Goal: Information Seeking & Learning: Learn about a topic

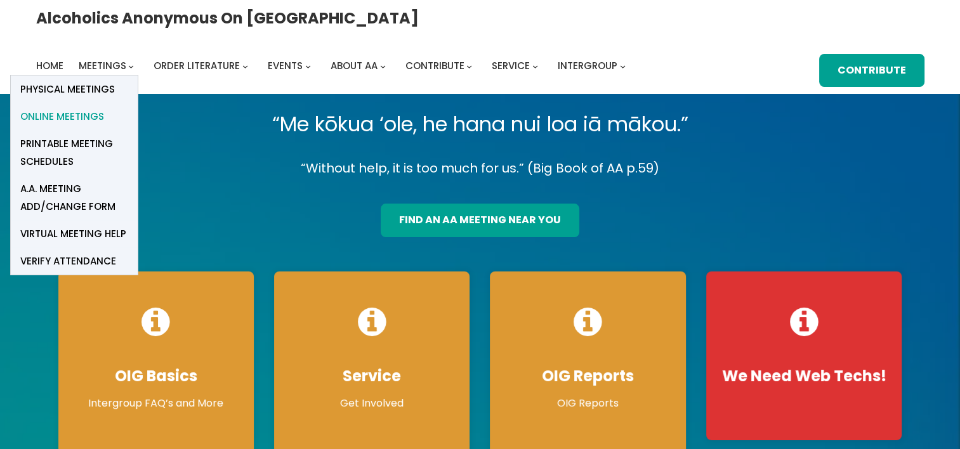
click at [104, 108] on span "Online Meetings" at bounding box center [62, 117] width 84 height 18
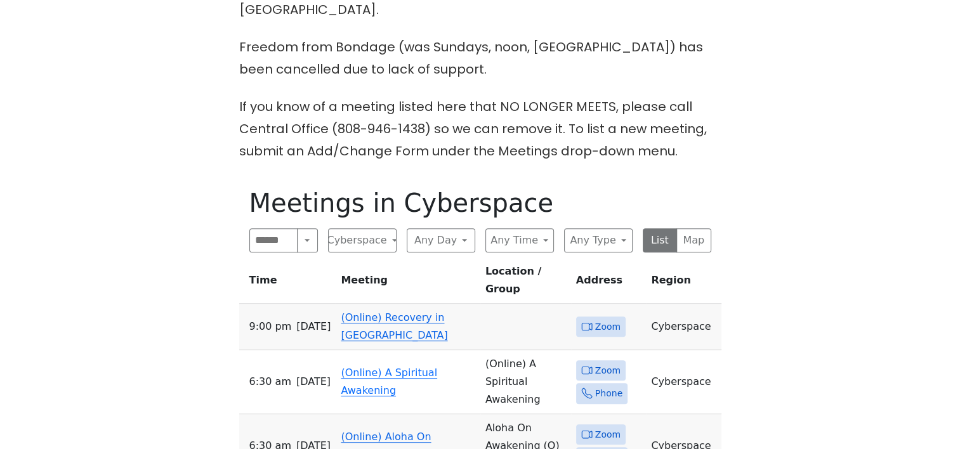
scroll to position [571, 0]
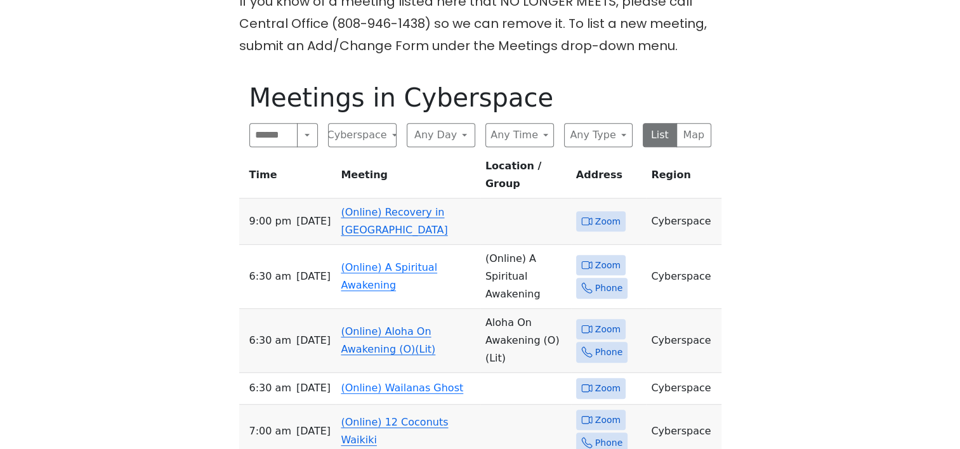
click at [398, 206] on link "(Online) Recovery in [GEOGRAPHIC_DATA]" at bounding box center [394, 221] width 107 height 30
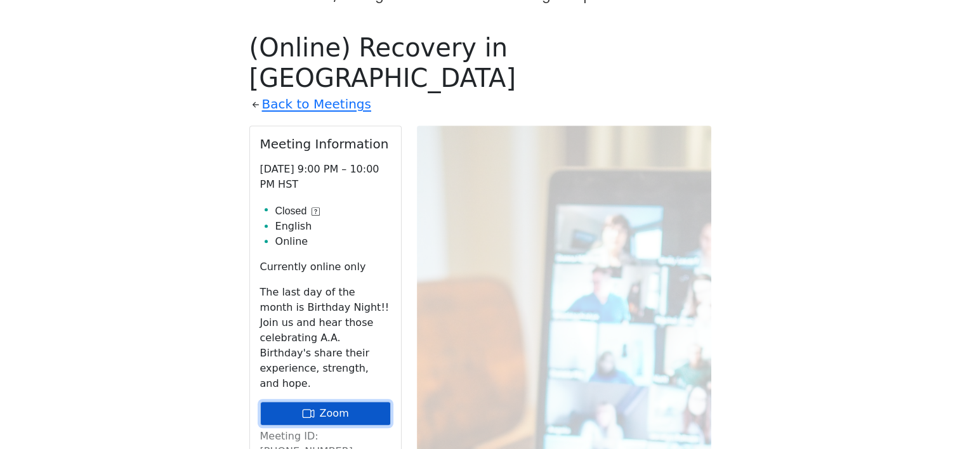
click at [313, 401] on link "Zoom" at bounding box center [325, 413] width 131 height 24
